Goal: Task Accomplishment & Management: Manage account settings

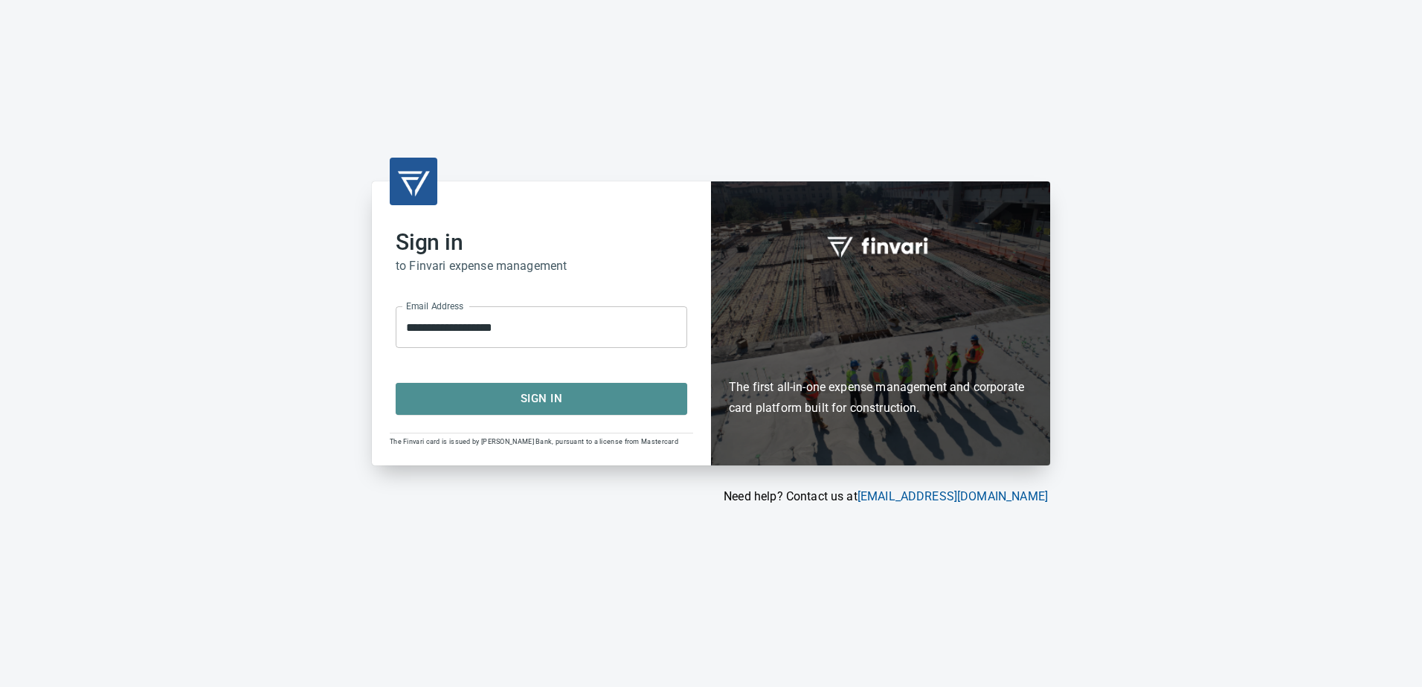
click at [549, 404] on span "Sign In" at bounding box center [541, 398] width 259 height 19
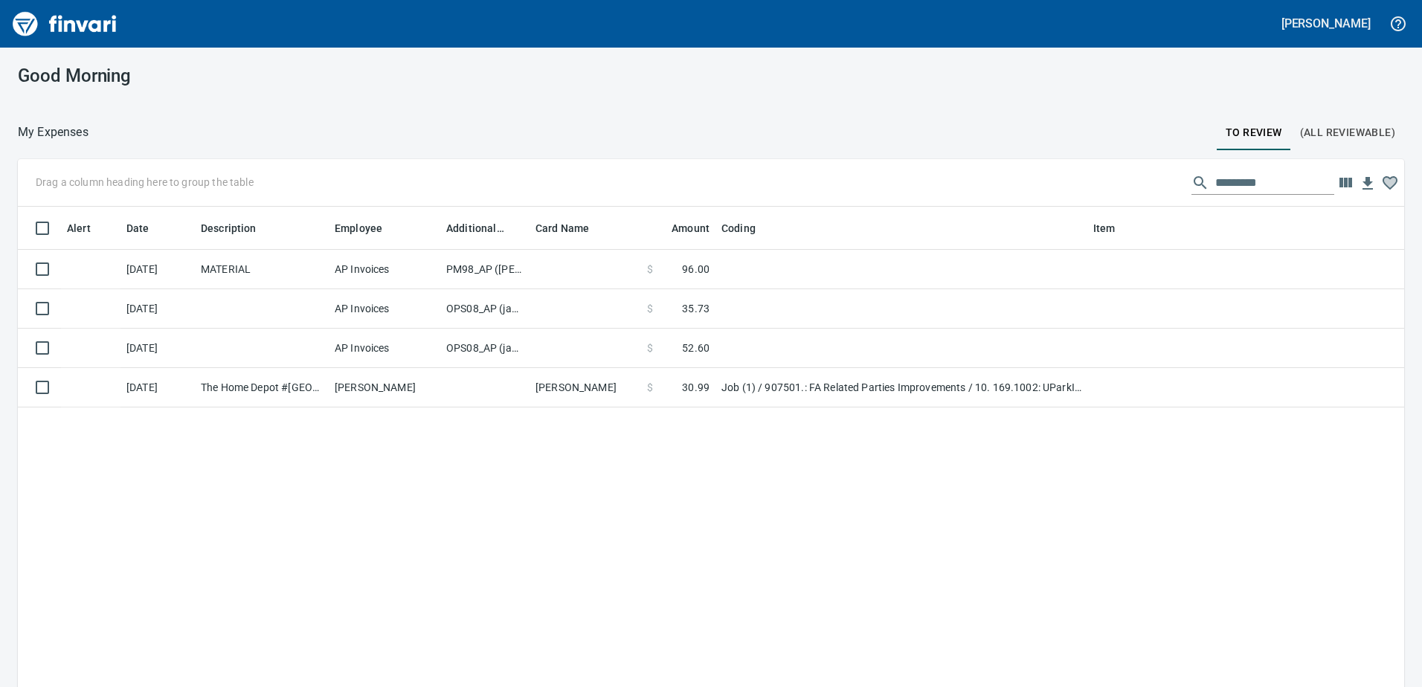
scroll to position [1, 1]
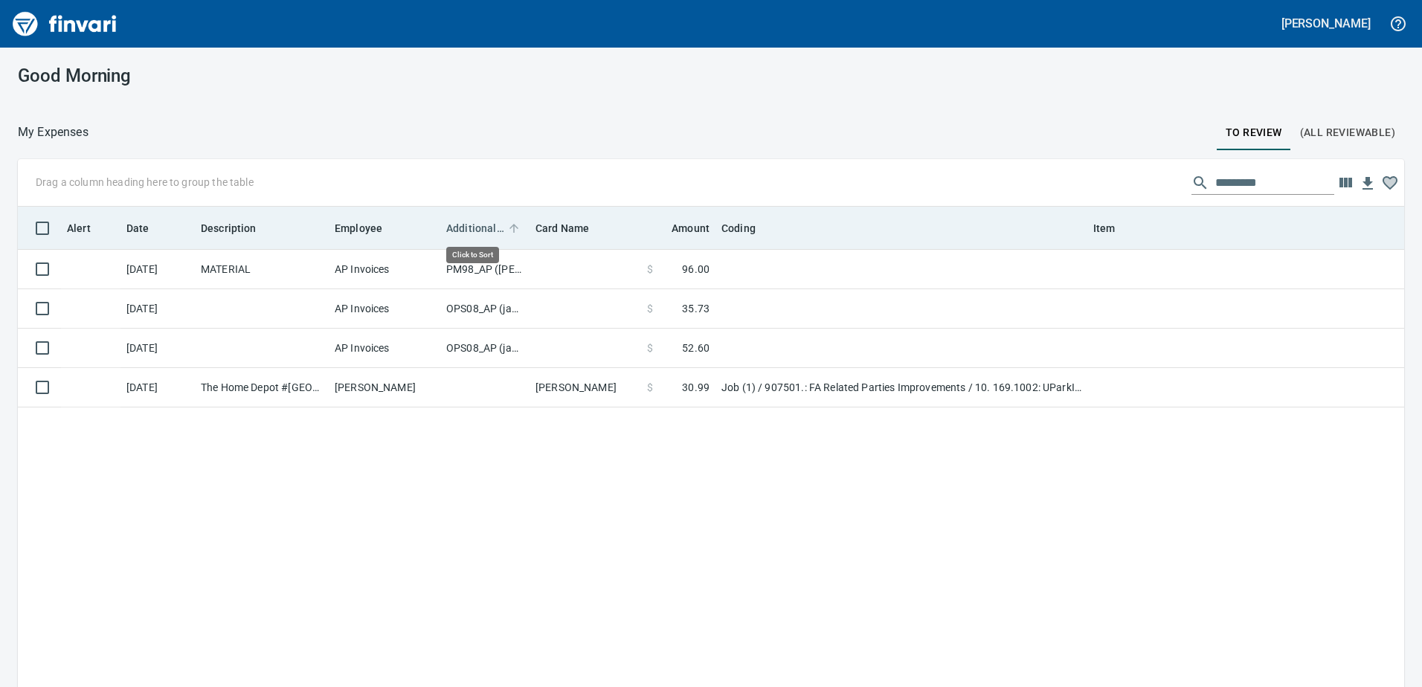
click at [485, 230] on span "Additional Reviewer" at bounding box center [475, 228] width 58 height 18
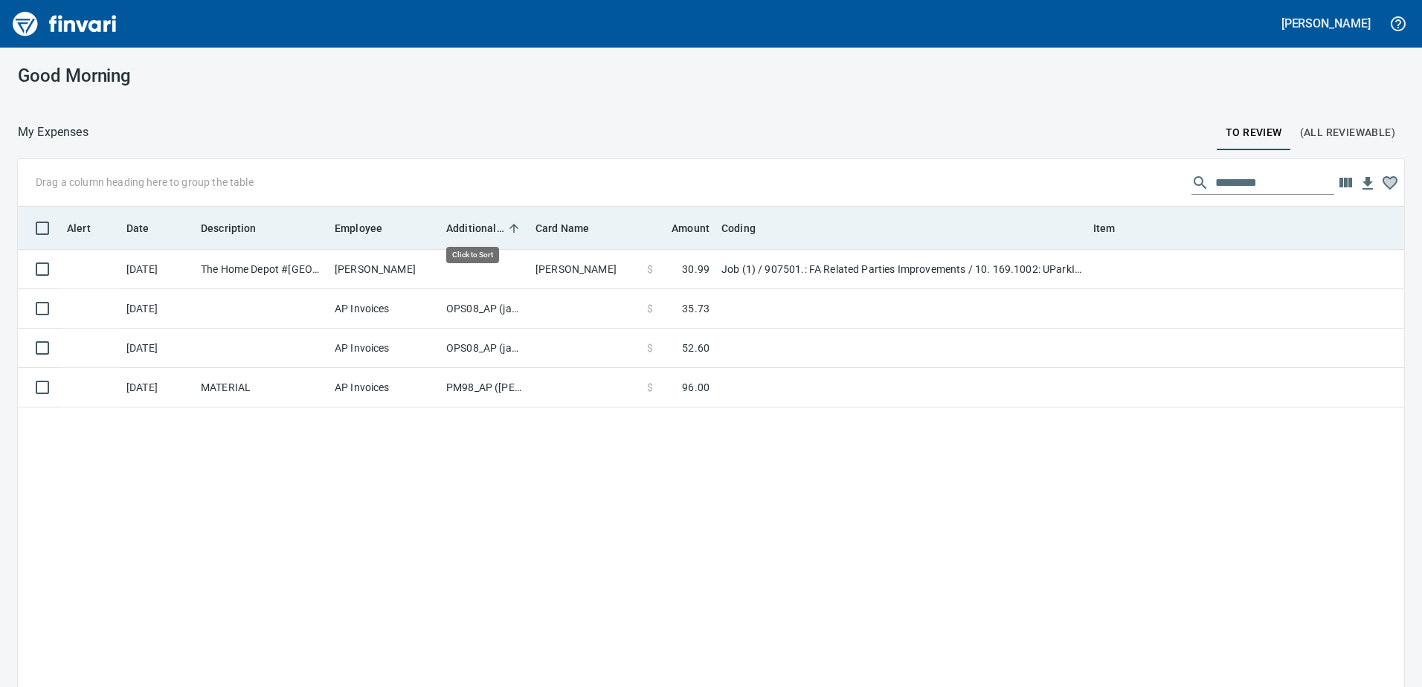
click at [484, 230] on span "Additional Reviewer" at bounding box center [475, 228] width 58 height 18
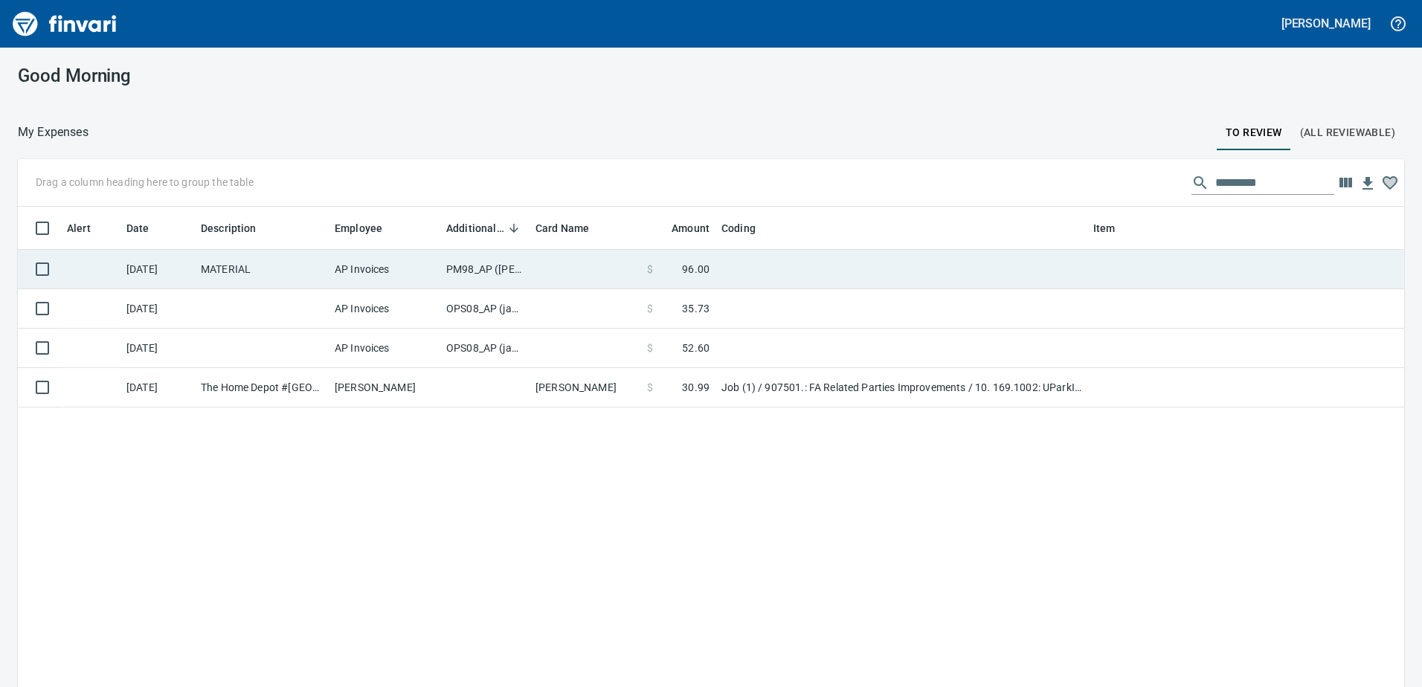
click at [482, 271] on td "PM98_AP ([PERSON_NAME], [PERSON_NAME])" at bounding box center [484, 269] width 89 height 39
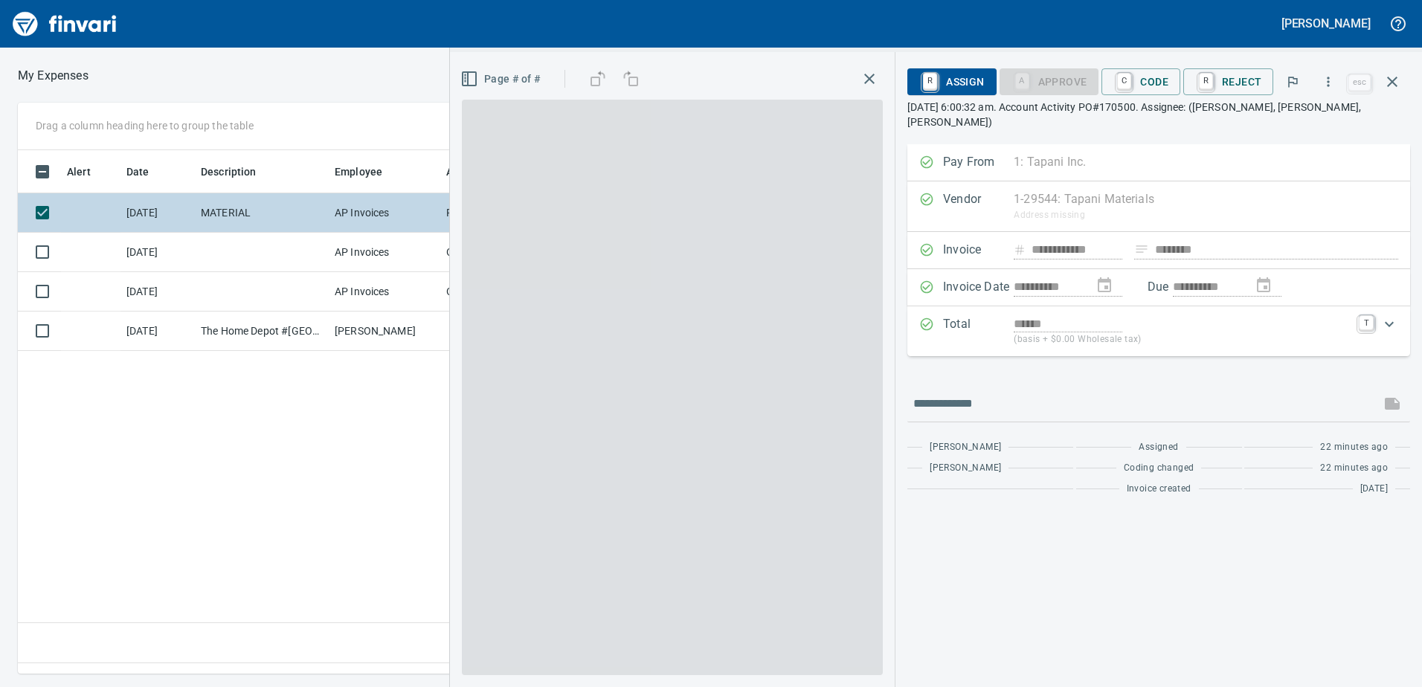
scroll to position [501, 1003]
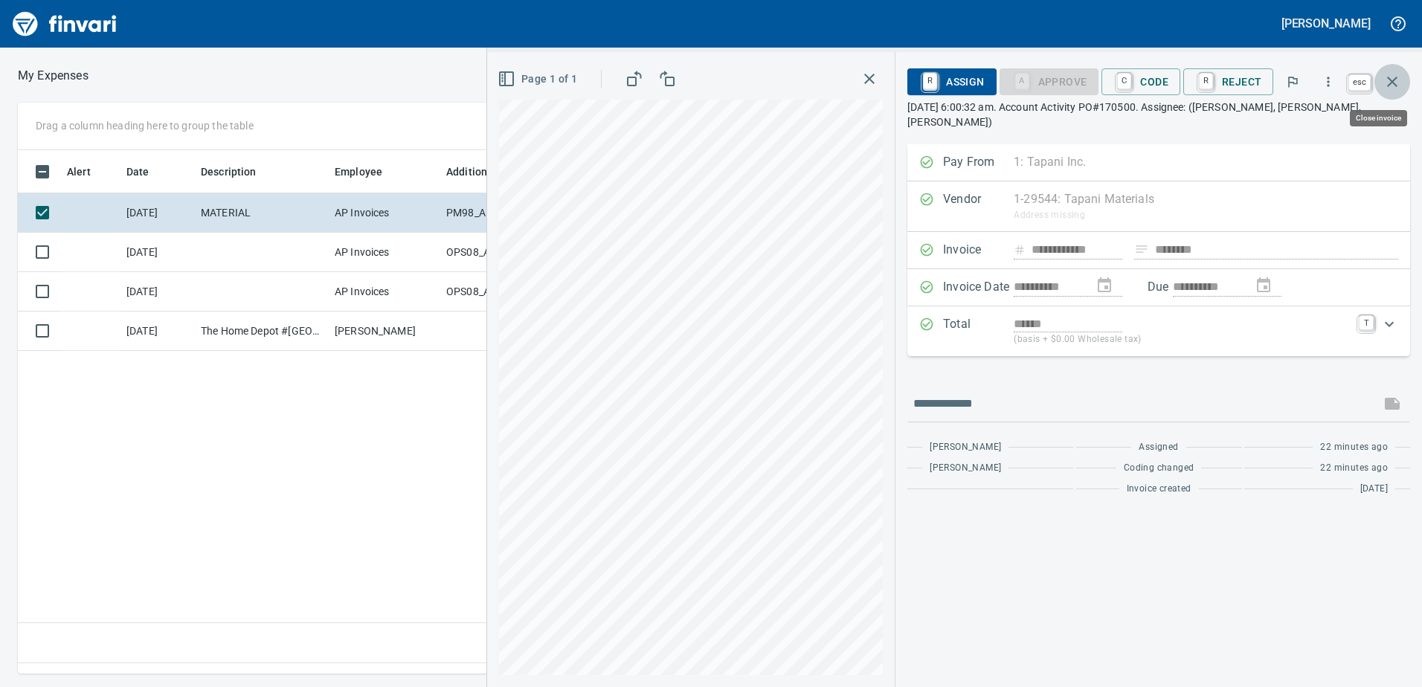
click at [1391, 74] on icon "button" at bounding box center [1392, 82] width 18 height 18
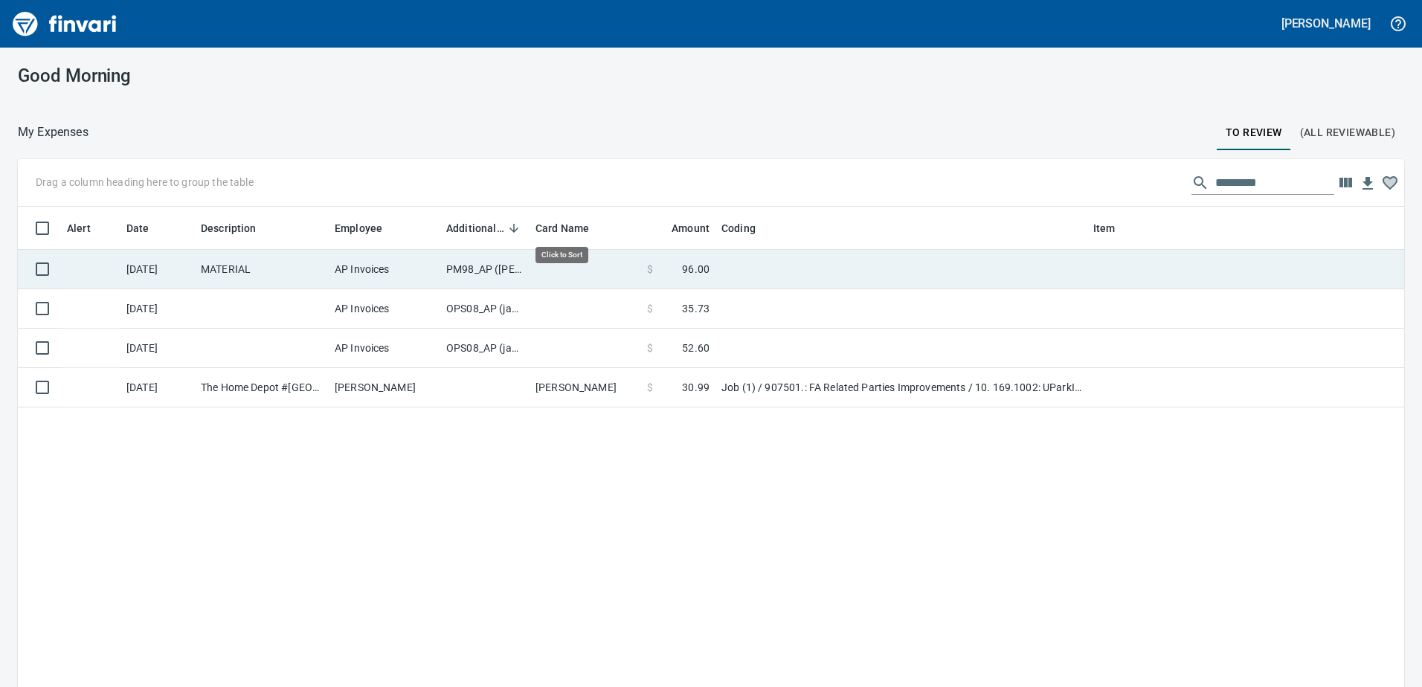
scroll to position [512, 1364]
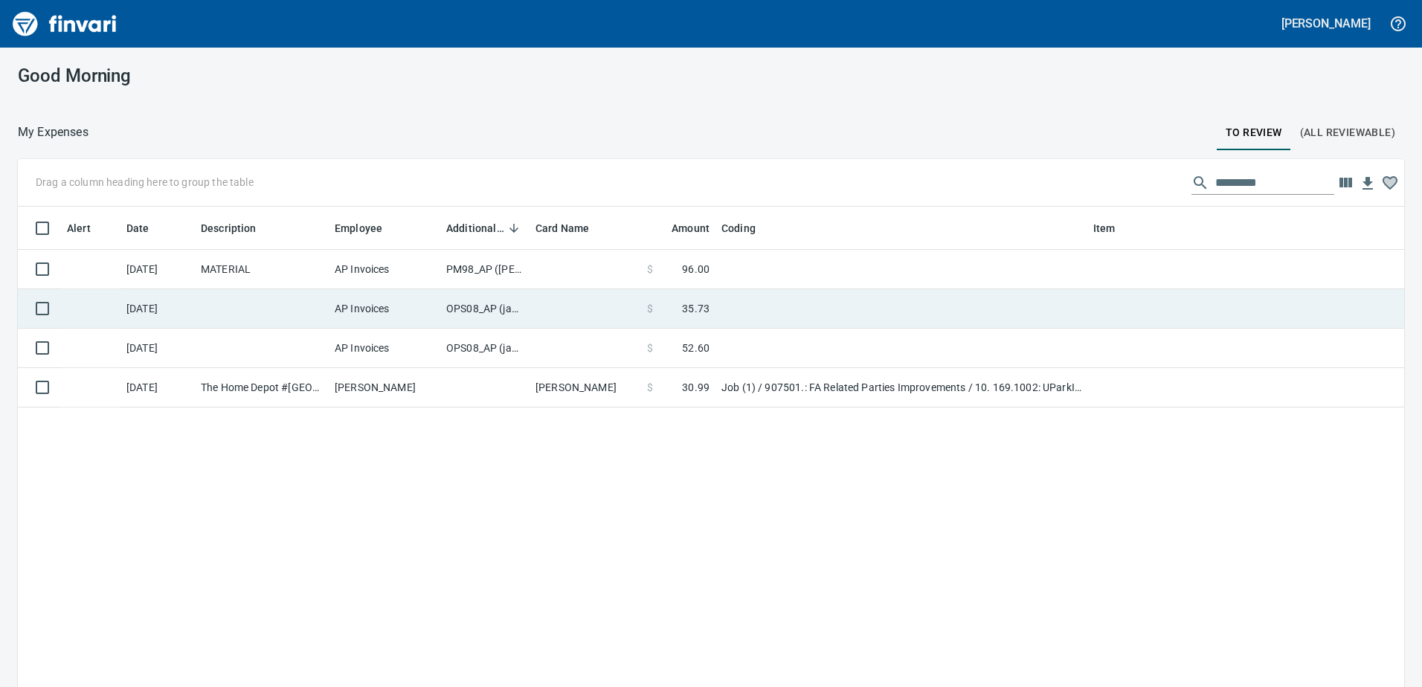
click at [471, 308] on td "OPS08_AP (janettep, samr)" at bounding box center [484, 308] width 89 height 39
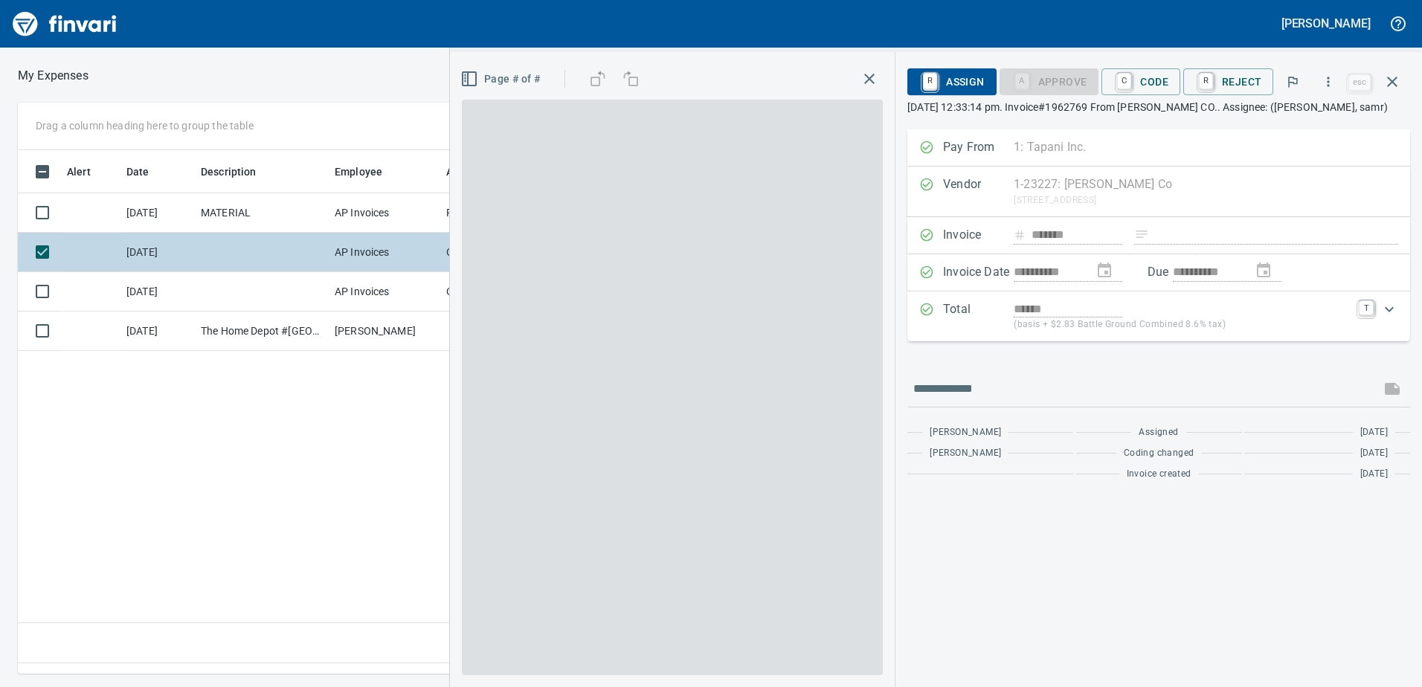
scroll to position [501, 1003]
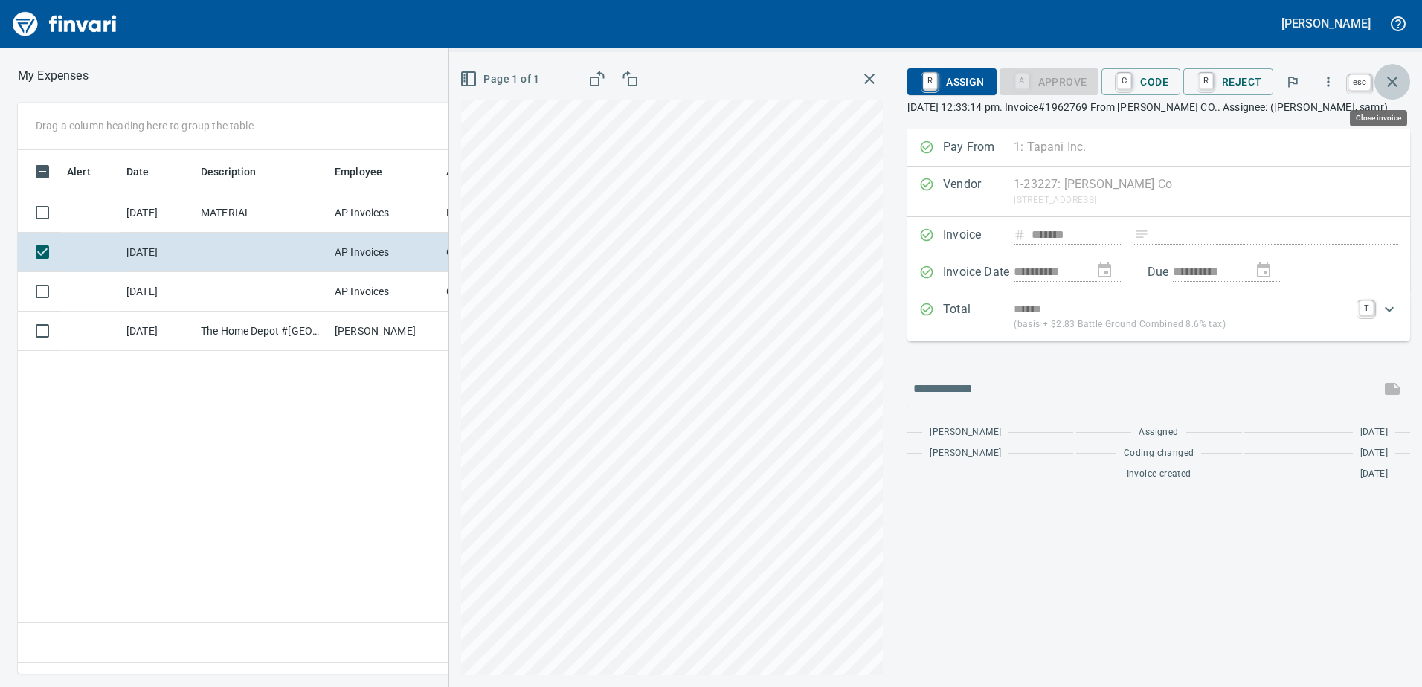
click at [1396, 81] on icon "button" at bounding box center [1392, 82] width 18 height 18
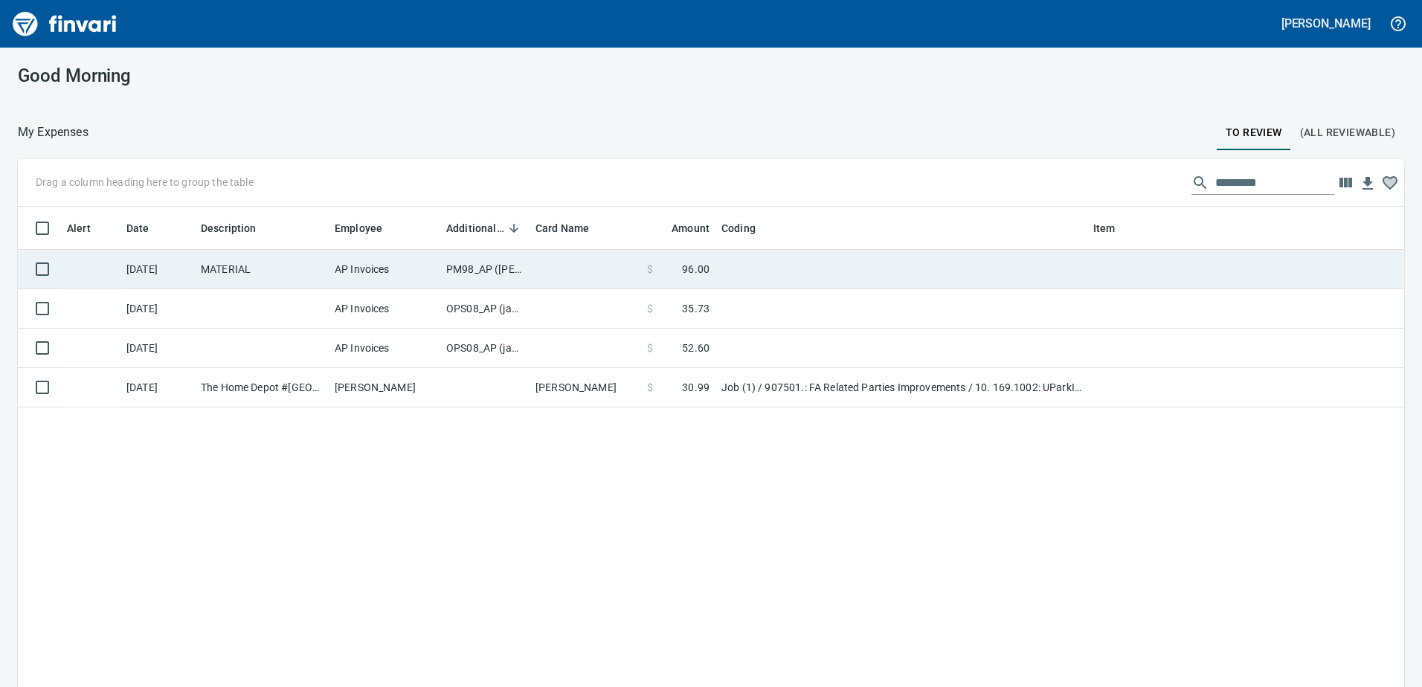
scroll to position [1, 1]
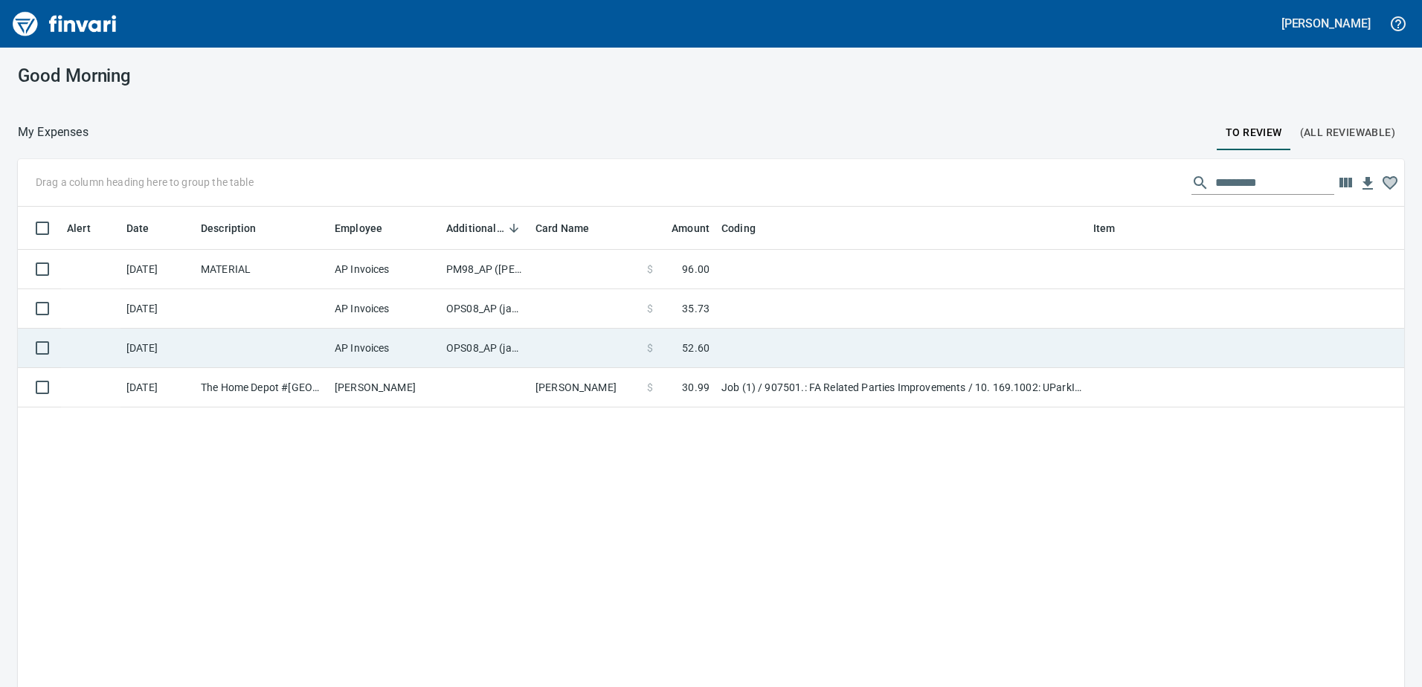
click at [475, 349] on td "OPS08_AP (janettep, samr)" at bounding box center [484, 348] width 89 height 39
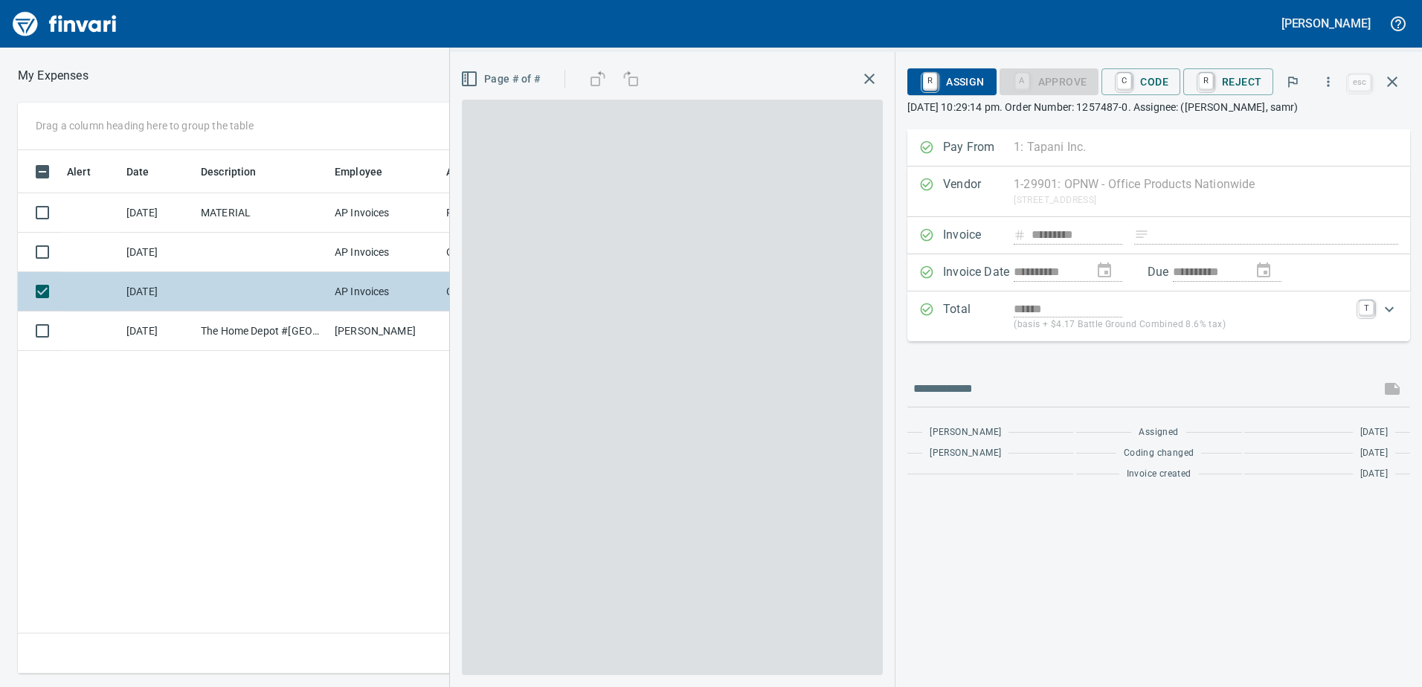
scroll to position [501, 1003]
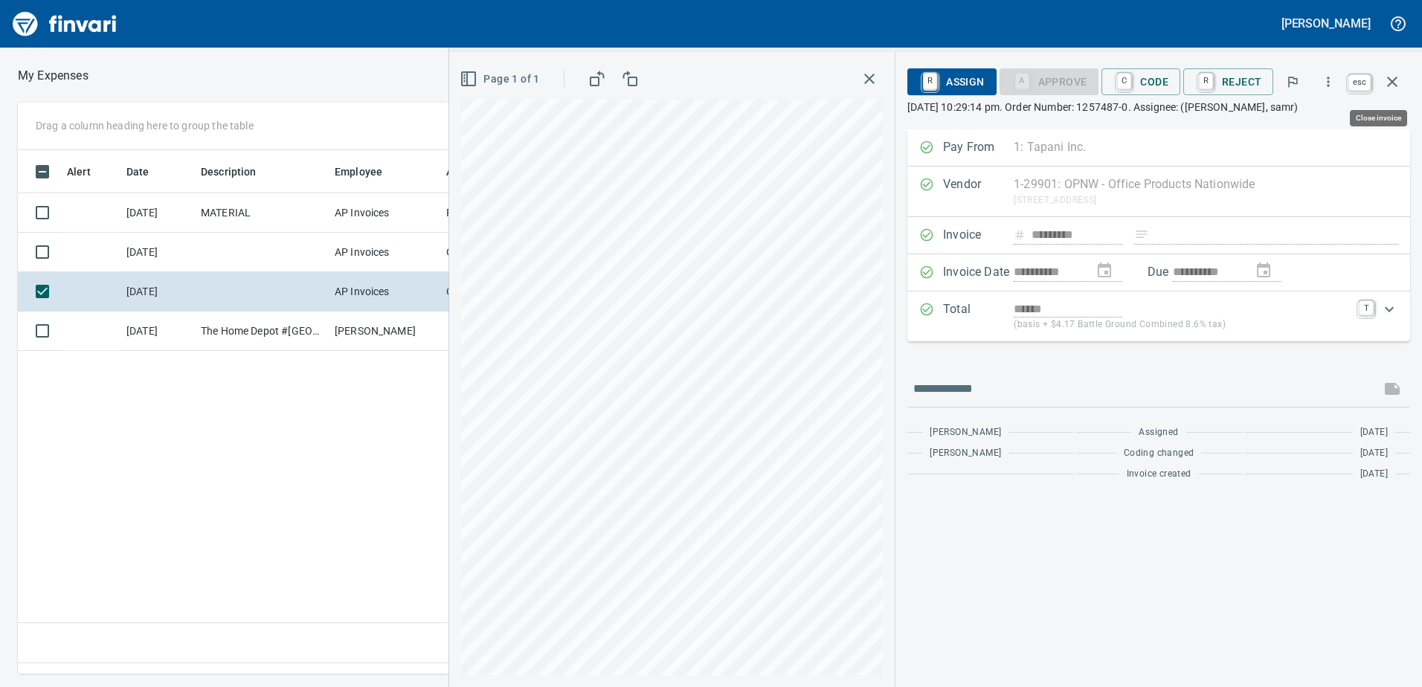
click at [1390, 83] on icon "button" at bounding box center [1392, 82] width 18 height 18
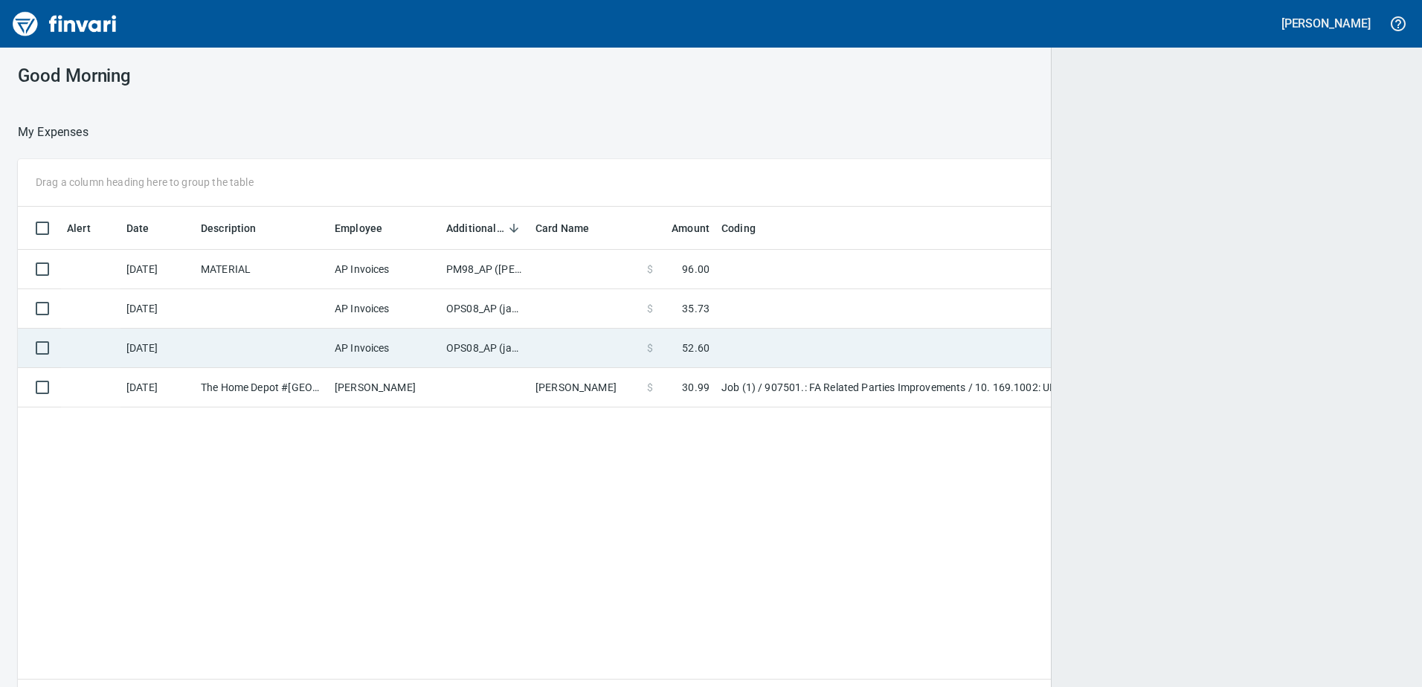
scroll to position [512, 1361]
